Goal: Subscribe to service/newsletter

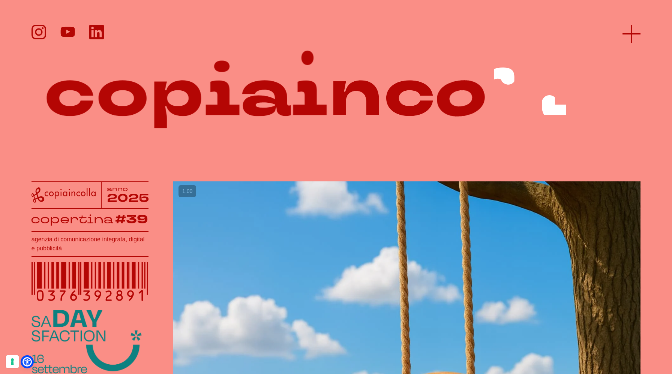
click at [632, 29] on icon at bounding box center [631, 34] width 18 height 18
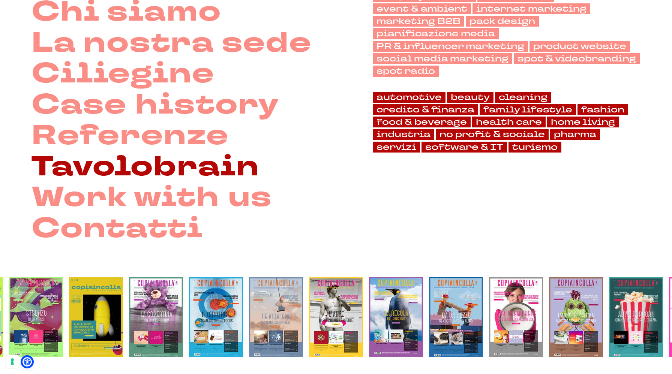
scroll to position [133, 0]
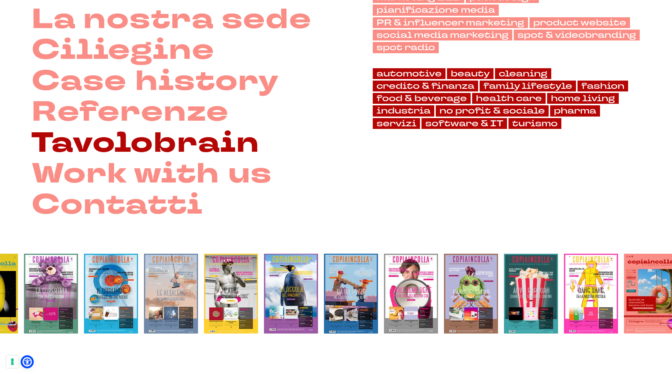
click at [159, 157] on link "Tavolobrain" at bounding box center [145, 143] width 228 height 31
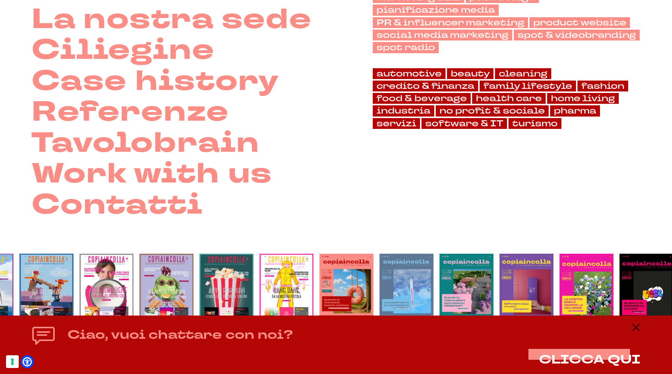
scroll to position [312, 0]
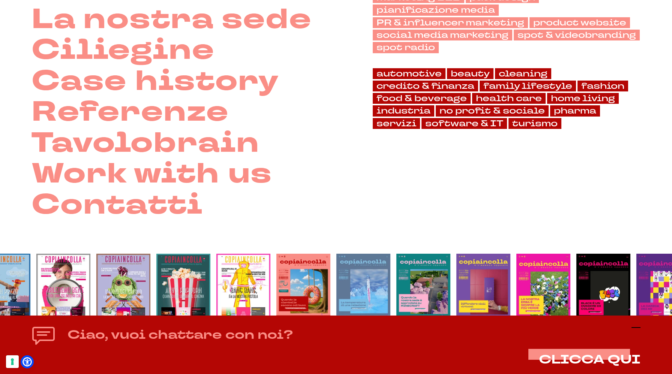
click at [639, 329] on icon at bounding box center [635, 327] width 9 height 9
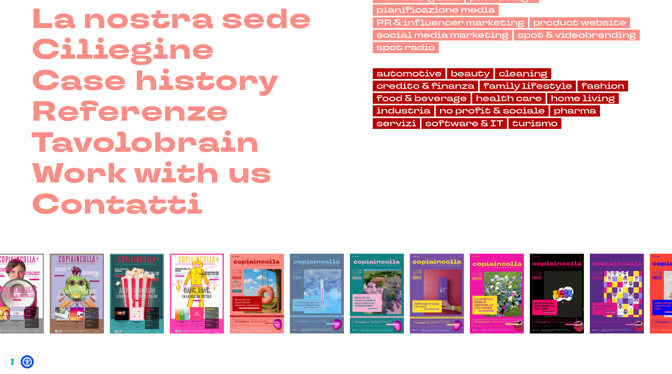
scroll to position [0, 0]
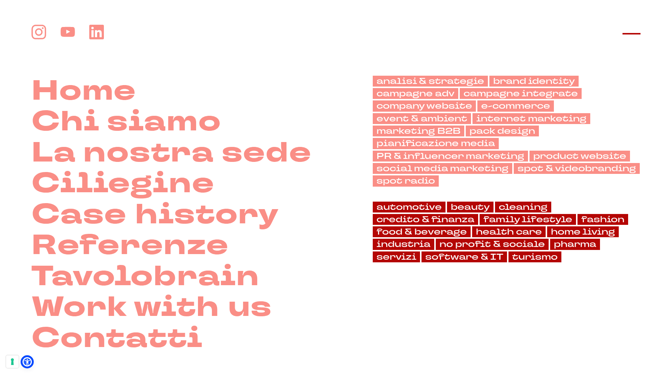
click at [633, 36] on icon at bounding box center [631, 34] width 18 height 18
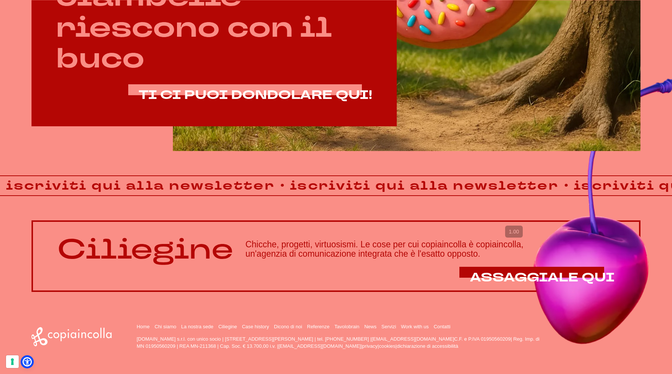
scroll to position [555, 0]
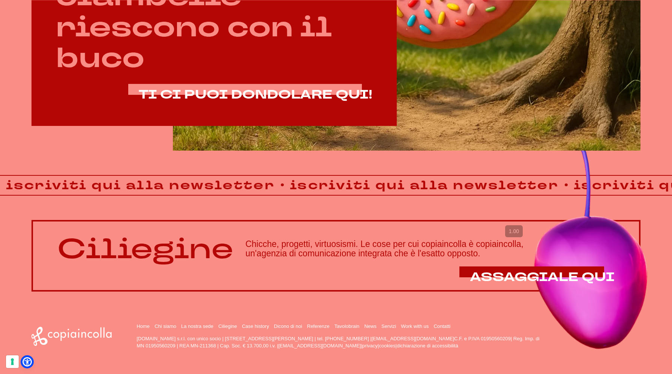
click at [405, 188] on strong "iscriviti qui alla newsletter" at bounding box center [424, 185] width 281 height 19
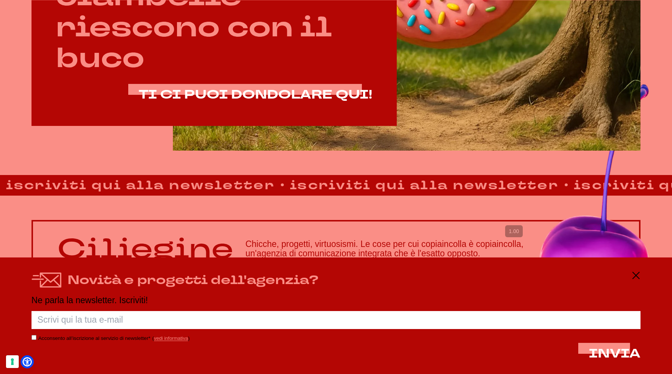
click at [166, 321] on input "text" at bounding box center [335, 320] width 609 height 18
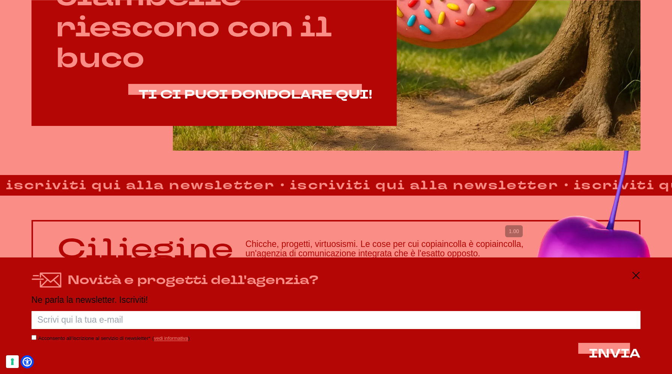
type input "[EMAIL_ADDRESS][DOMAIN_NAME]"
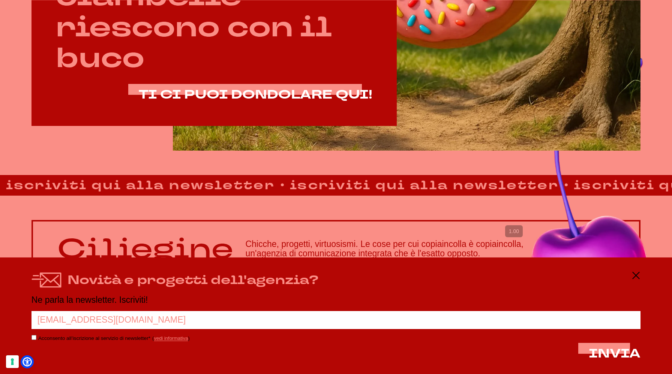
click at [36, 340] on input "Acconsento all’iscrizione al servizio di newsletter*" at bounding box center [33, 337] width 5 height 5
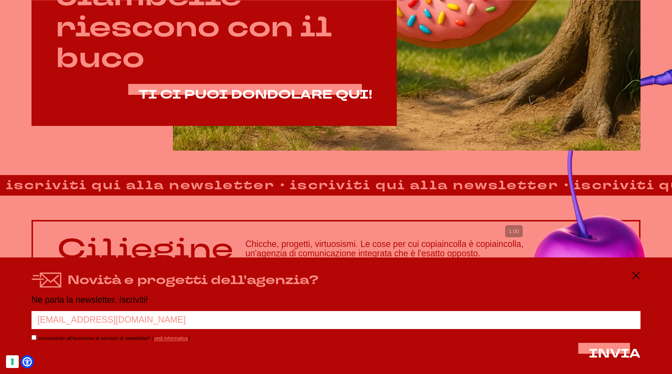
checkbox input "true"
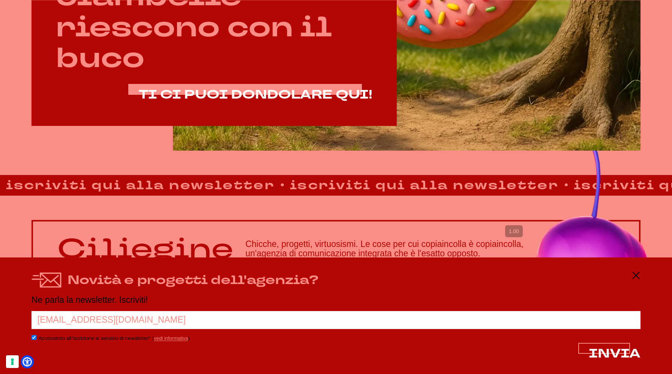
click at [623, 354] on span "INVIA" at bounding box center [614, 353] width 52 height 17
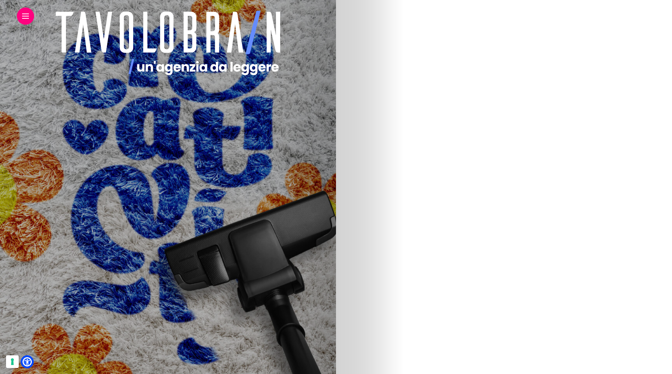
scroll to position [1698, 0]
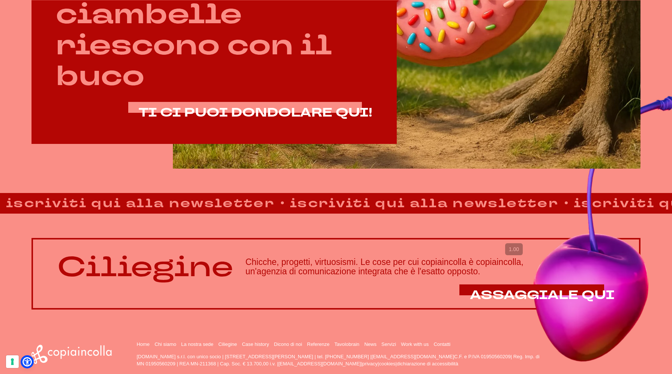
scroll to position [537, 0]
